Goal: Ask a question

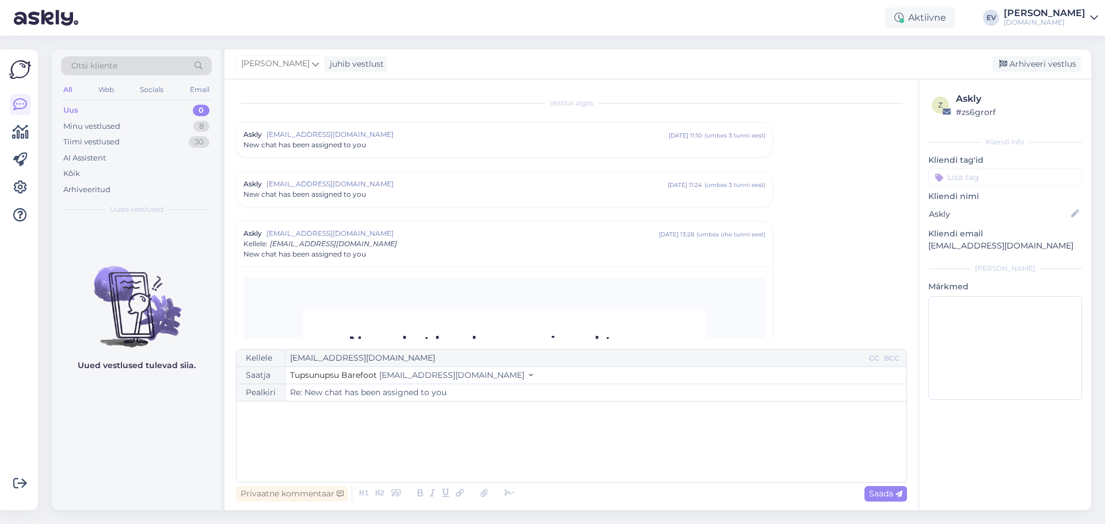
click at [136, 105] on div "Uus 0" at bounding box center [136, 110] width 151 height 16
click at [111, 170] on div "Kõik" at bounding box center [136, 174] width 151 height 16
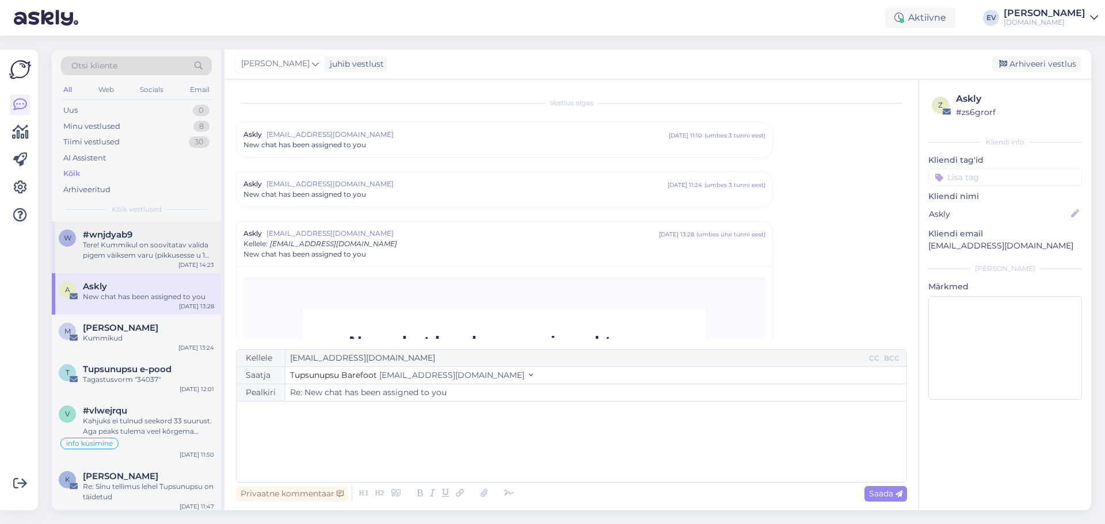
click at [142, 238] on div "#wnjdyab9" at bounding box center [148, 235] width 131 height 10
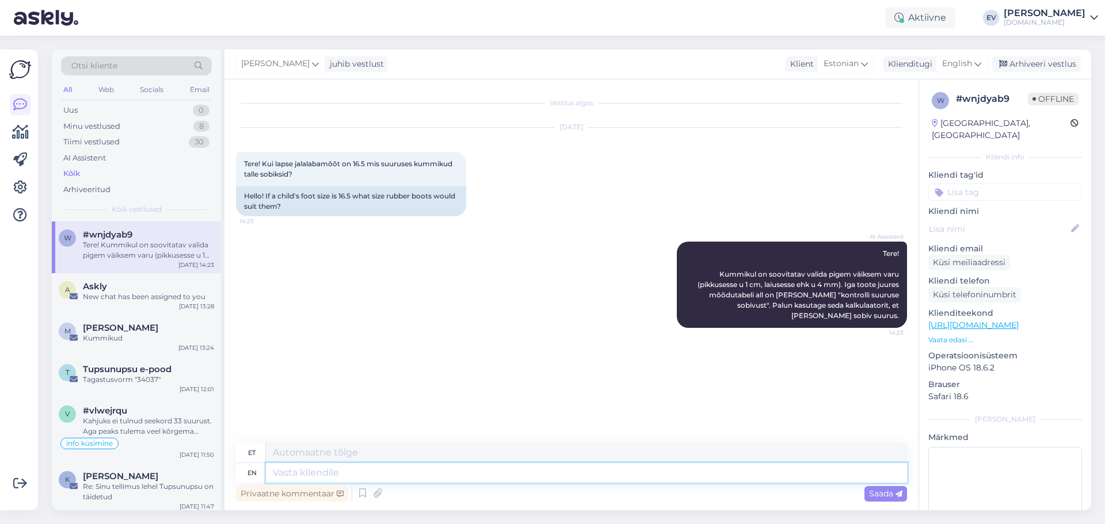
click at [340, 473] on textarea at bounding box center [586, 473] width 641 height 20
click at [344, 474] on textarea at bounding box center [586, 473] width 641 height 20
type textarea "Tere"
type textarea "Tere!"
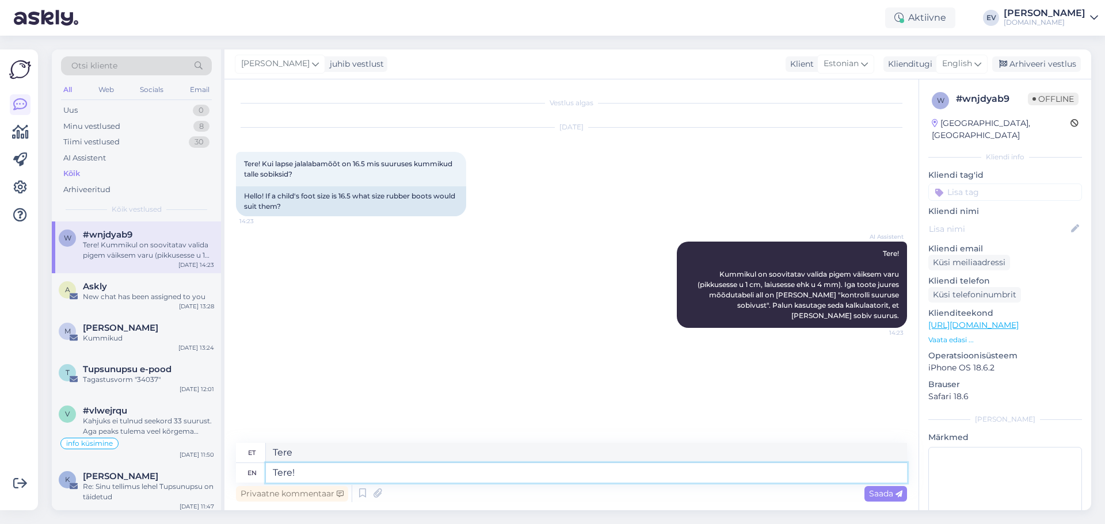
type textarea "Tere!"
type textarea "Tere! [PERSON_NAME]"
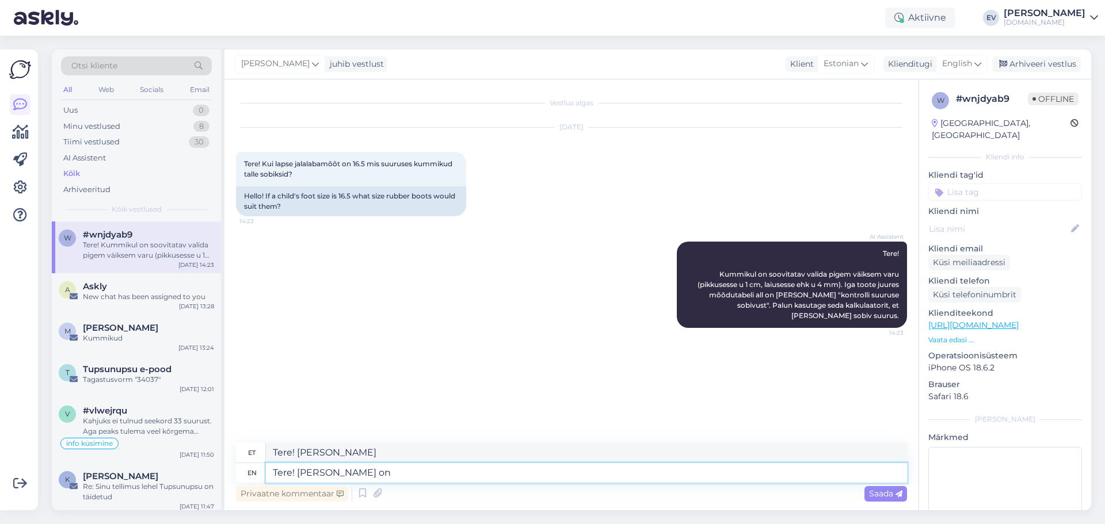
type textarea "Tere! [PERSON_NAME] on l"
type textarea "Tere! [PERSON_NAME] on"
type textarea "Tere! [PERSON_NAME] on lapse"
type textarea "Tere! [PERSON_NAME] on lapsepeal"
type textarea "Tere! [PERSON_NAME] on lapse jalg"
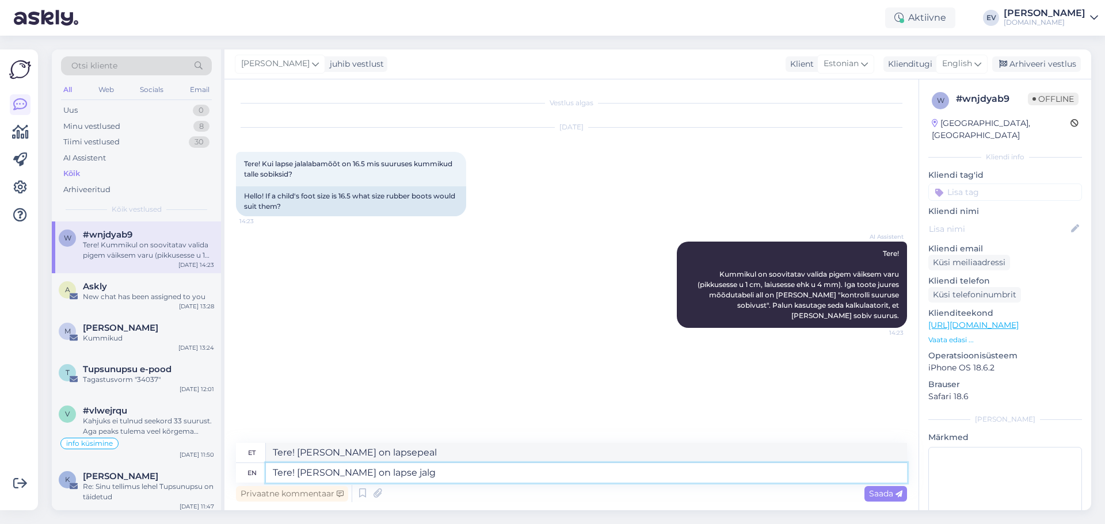
type textarea "Tere! [PERSON_NAME] on lapse jalg"
type textarea "Tere! [PERSON_NAME] on lapse jalg?"
